Goal: Task Accomplishment & Management: Use online tool/utility

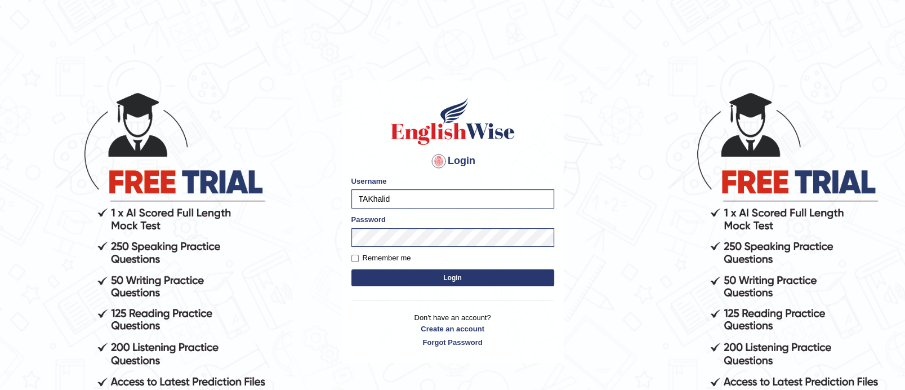
click at [439, 281] on button "Login" at bounding box center [452, 277] width 203 height 17
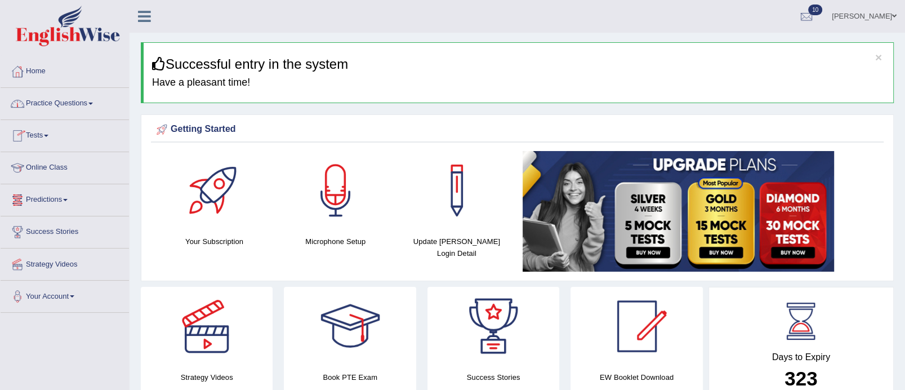
click at [96, 108] on link "Practice Questions" at bounding box center [65, 102] width 128 height 28
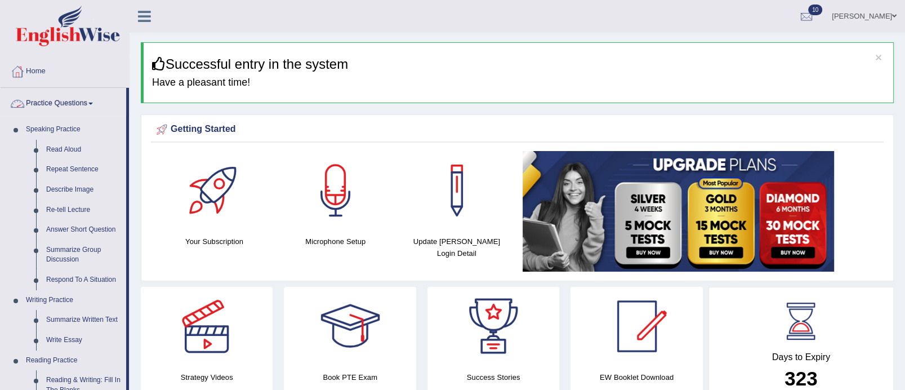
click at [94, 105] on link "Practice Questions" at bounding box center [64, 102] width 126 height 28
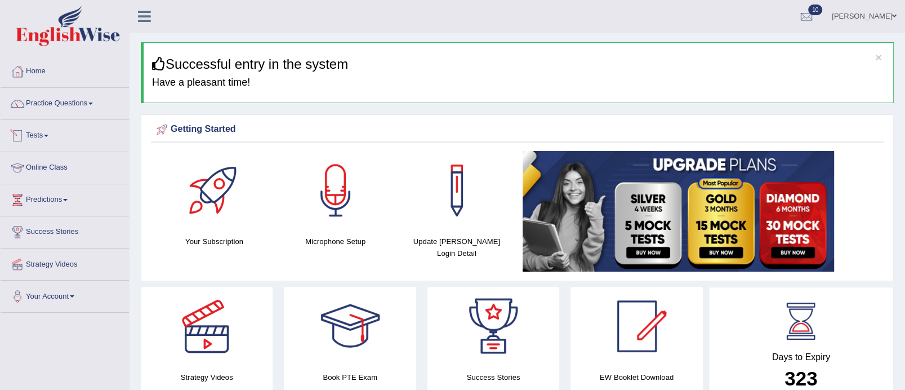
click at [50, 131] on link "Tests" at bounding box center [65, 134] width 128 height 28
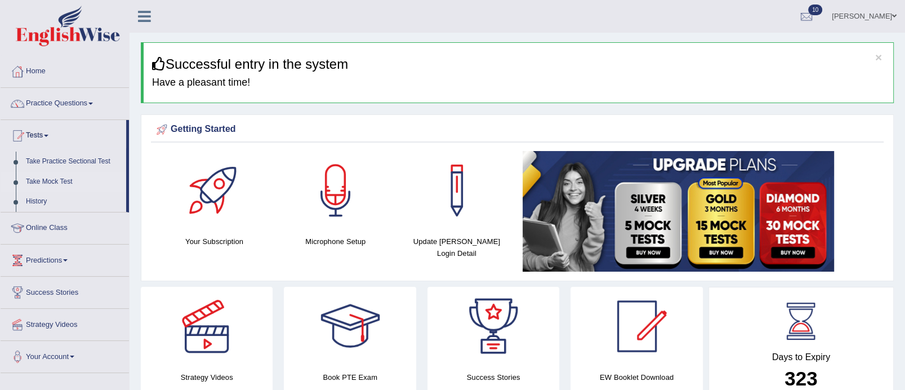
click at [56, 173] on link "Take Mock Test" at bounding box center [73, 182] width 105 height 20
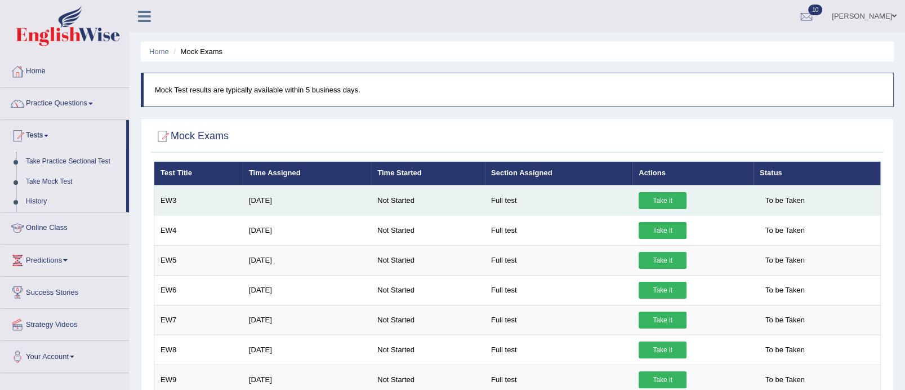
click at [655, 196] on link "Take it" at bounding box center [663, 200] width 48 height 17
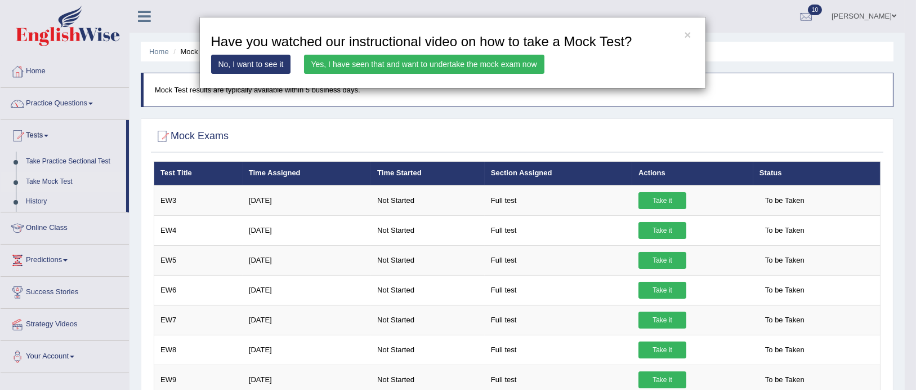
click at [439, 65] on link "Yes, I have seen that and want to undertake the mock exam now" at bounding box center [424, 64] width 241 height 19
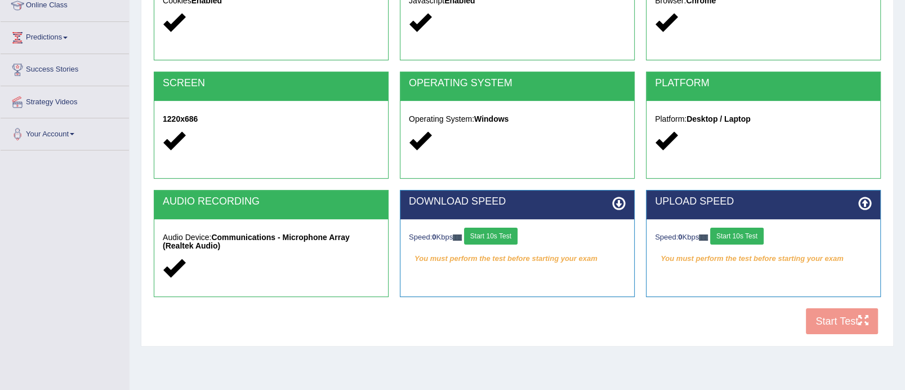
scroll to position [164, 0]
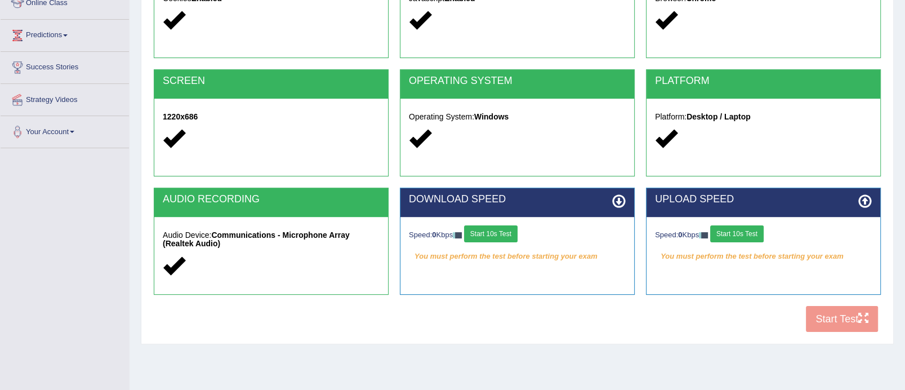
click at [506, 226] on button "Start 10s Test" at bounding box center [491, 233] width 54 height 17
click at [752, 234] on button "Start 10s Test" at bounding box center [737, 233] width 54 height 17
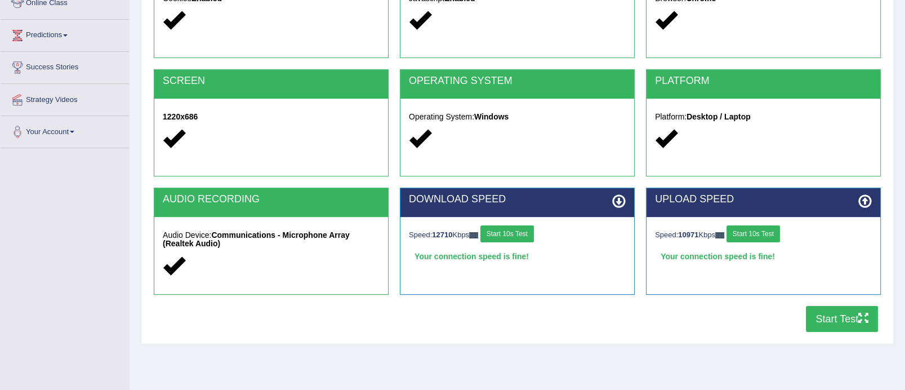
click at [830, 319] on button "Start Test" at bounding box center [842, 319] width 72 height 26
